Goal: Task Accomplishment & Management: Complete application form

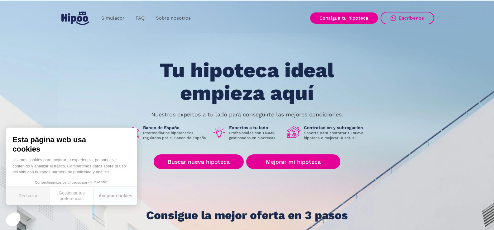
click at [35, 197] on button "Rechazar" at bounding box center [28, 196] width 44 height 18
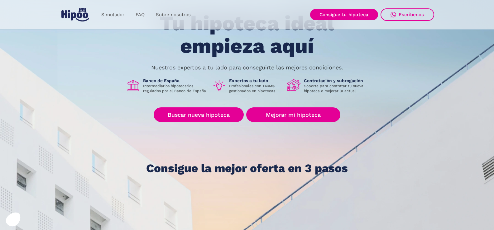
scroll to position [93, 0]
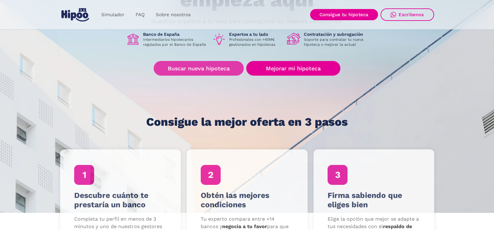
click at [205, 64] on link "Buscar nueva hipoteca" at bounding box center [199, 68] width 90 height 15
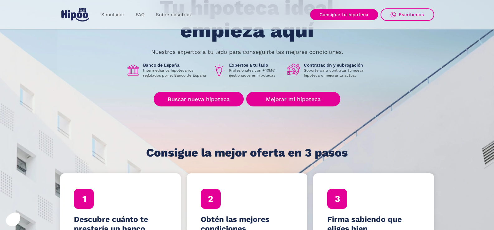
scroll to position [62, 0]
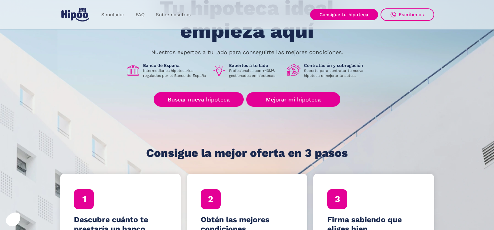
click at [197, 93] on link "Buscar nueva hipoteca" at bounding box center [199, 99] width 90 height 15
